Goal: Task Accomplishment & Management: Manage account settings

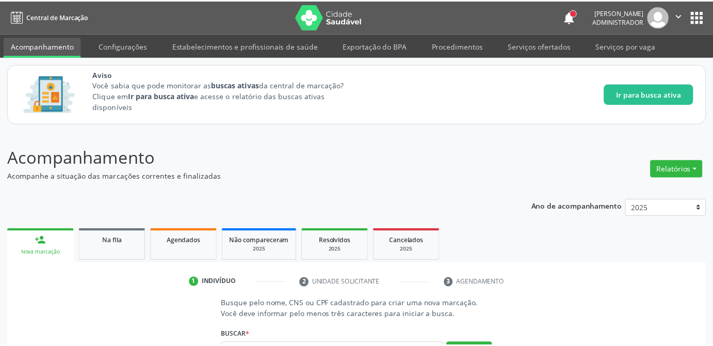
scroll to position [87, 0]
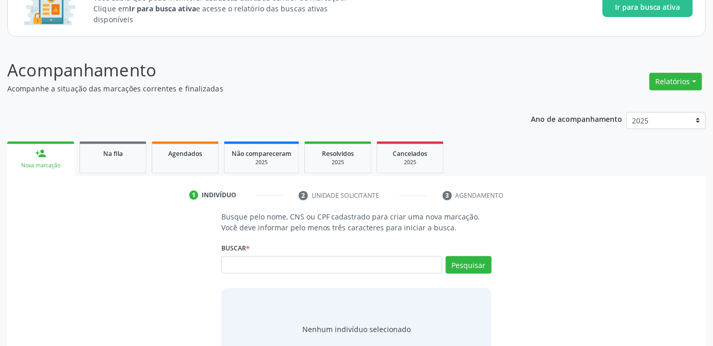
type input "/"
click at [121, 152] on span "Na fila" at bounding box center [113, 153] width 20 height 9
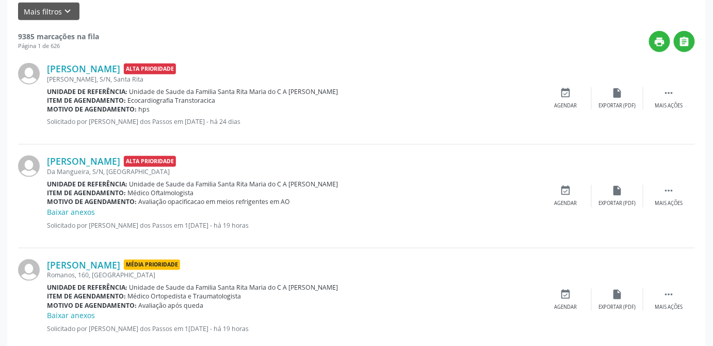
scroll to position [134, 0]
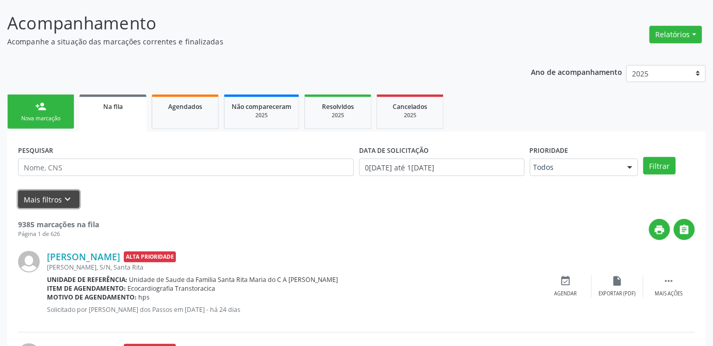
click at [71, 199] on icon "keyboard_arrow_down" at bounding box center [67, 199] width 11 height 11
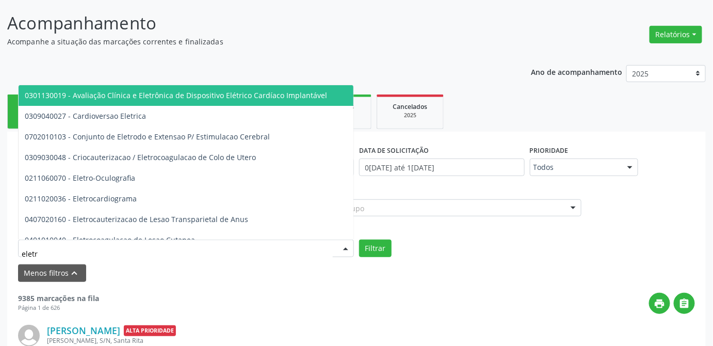
type input "eletro"
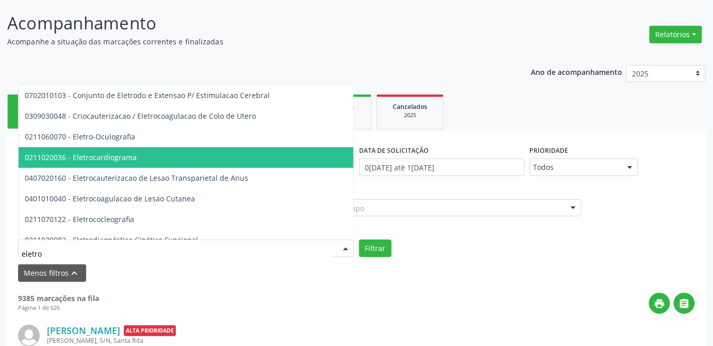
click at [90, 149] on span "0211020036 - Eletrocardiograma" at bounding box center [347, 157] width 656 height 21
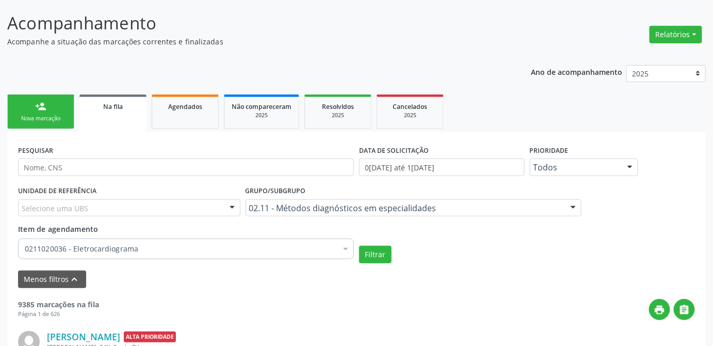
scroll to position [228, 0]
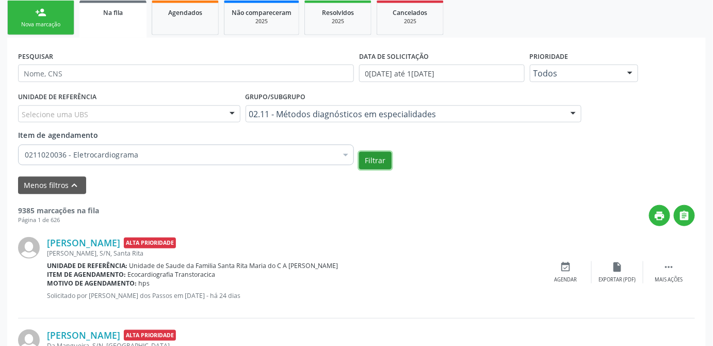
click at [381, 164] on button "Filtrar" at bounding box center [375, 161] width 33 height 18
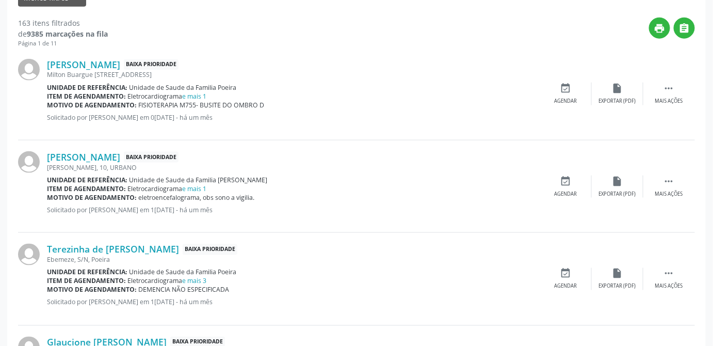
scroll to position [463, 0]
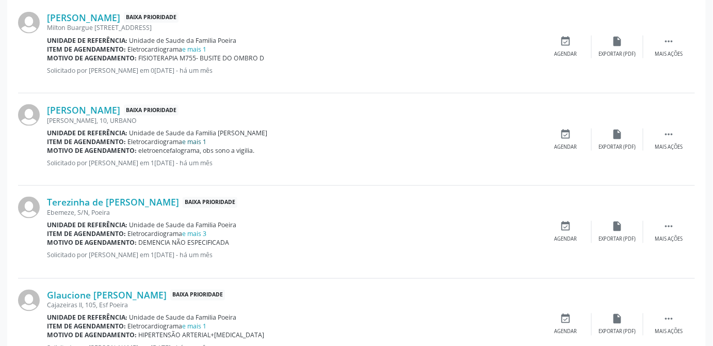
click at [197, 142] on link "e mais 1" at bounding box center [195, 141] width 24 height 9
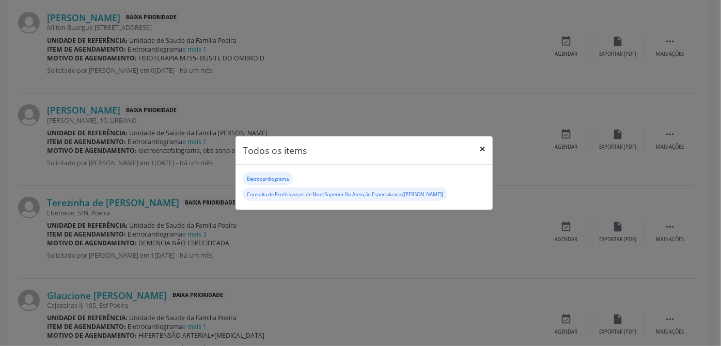
click at [484, 148] on button "×" at bounding box center [482, 148] width 21 height 25
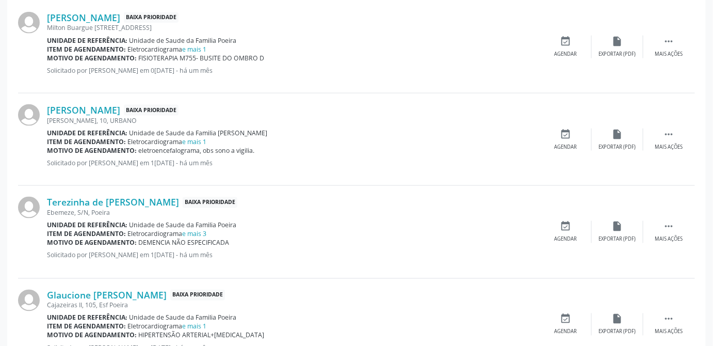
scroll to position [416, 0]
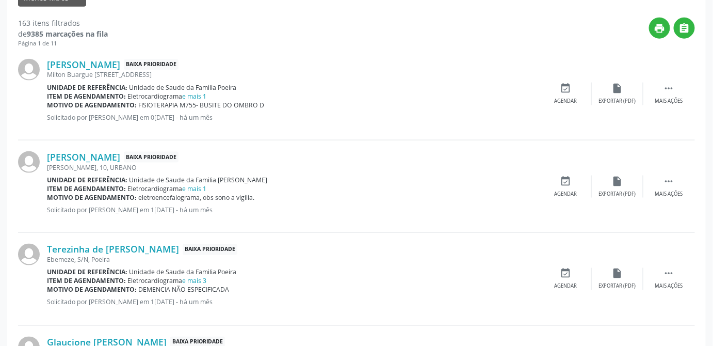
click at [353, 256] on div "Ebemeze, S/N, Poeira" at bounding box center [293, 260] width 493 height 9
click at [192, 92] on link "e mais 1" at bounding box center [195, 96] width 24 height 9
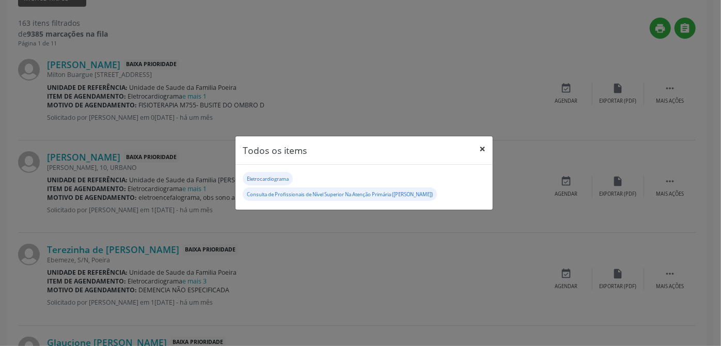
click at [479, 151] on button "×" at bounding box center [482, 148] width 21 height 25
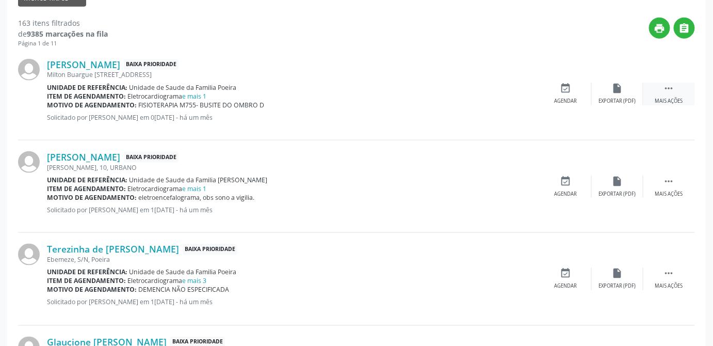
click at [674, 94] on div " Mais ações" at bounding box center [670, 94] width 52 height 22
click at [617, 98] on div "Editar" at bounding box center [618, 101] width 17 height 7
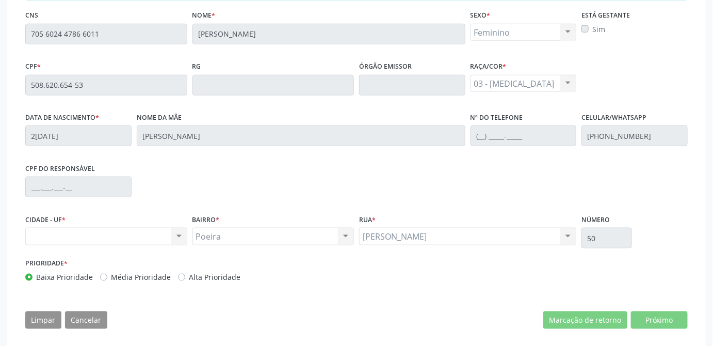
scroll to position [330, 0]
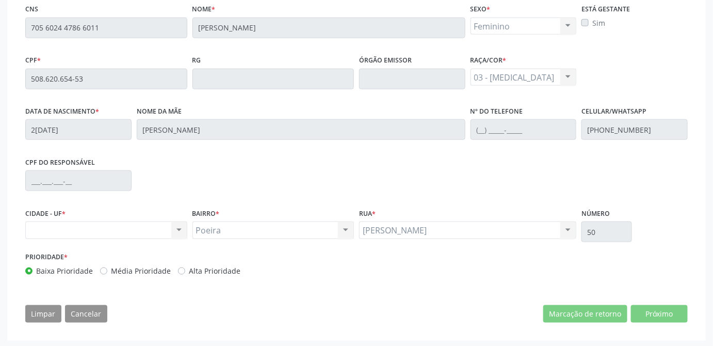
click at [182, 229] on div "Nenhum resultado encontrado para: " " Não há nenhuma opção para ser exibida." at bounding box center [106, 230] width 162 height 18
click at [114, 229] on div "Nenhum resultado encontrado para: " " Não há nenhuma opção para ser exibida." at bounding box center [106, 230] width 162 height 18
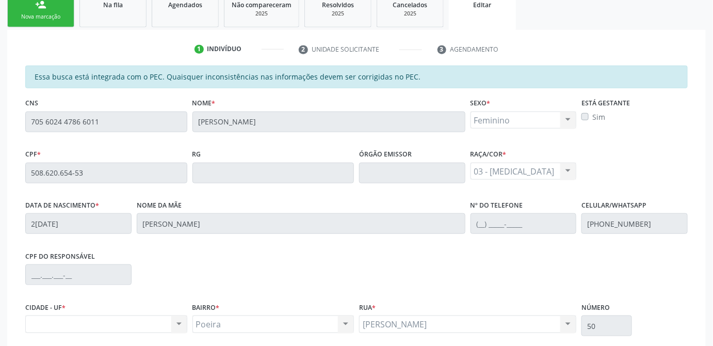
scroll to position [283, 0]
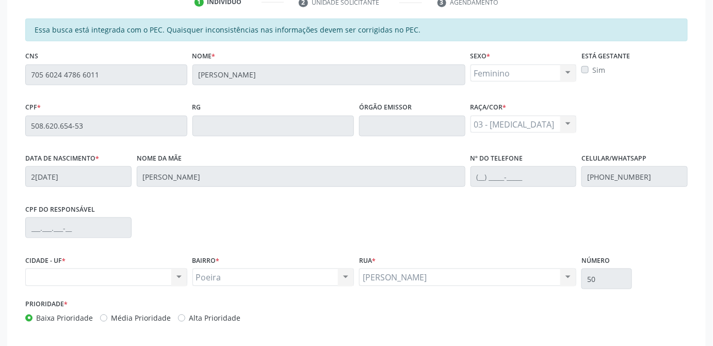
click at [64, 274] on div "Nenhum resultado encontrado para: " " Não há nenhuma opção para ser exibida." at bounding box center [106, 277] width 162 height 18
click at [509, 202] on div "CPF do responsável" at bounding box center [357, 226] width 668 height 51
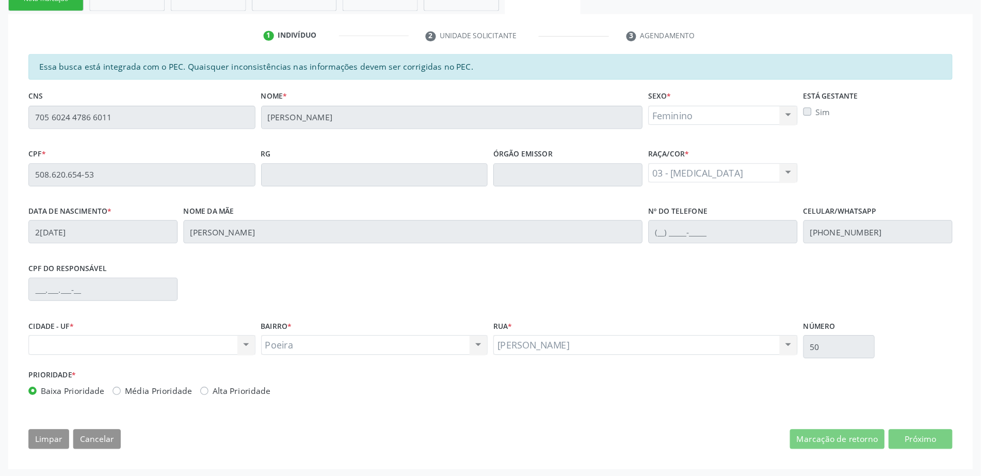
scroll to position [202, 0]
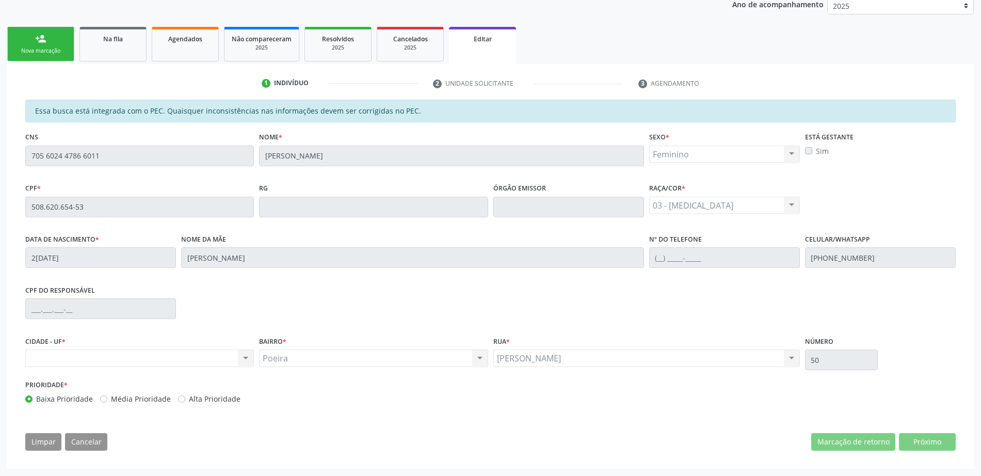
click at [720, 37] on ul "person_add Nova marcação Na fila Agendados Não compareceram 2025 Resolvidos 202…" at bounding box center [490, 44] width 967 height 40
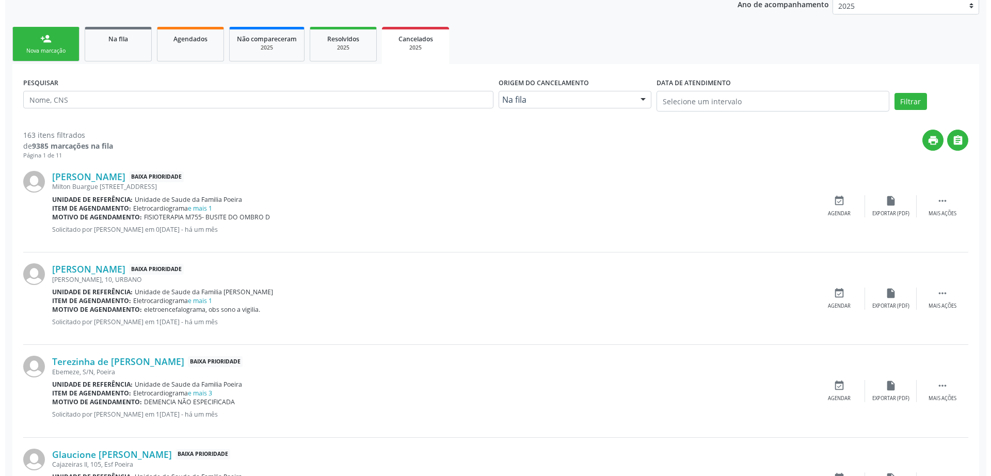
scroll to position [0, 0]
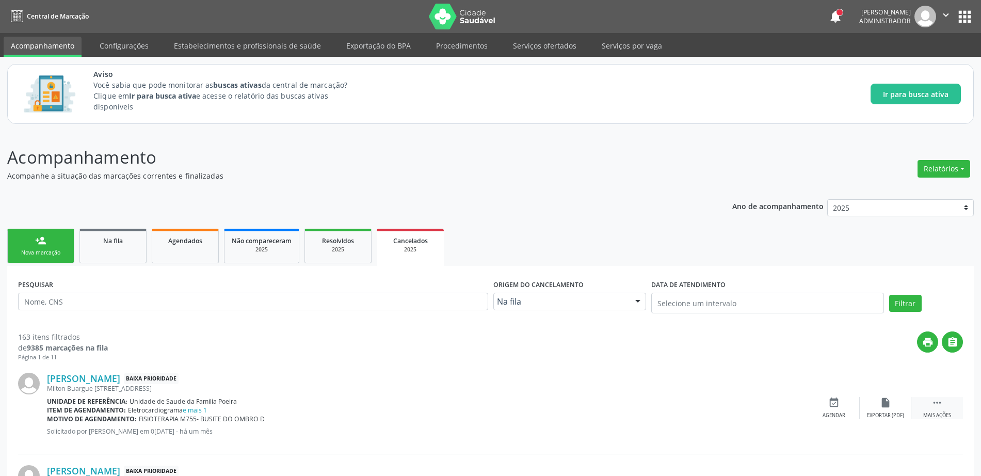
click at [720, 345] on div "Mais ações" at bounding box center [937, 415] width 28 height 7
click at [720, 345] on div "edit Editar" at bounding box center [886, 408] width 52 height 22
